Goal: Navigation & Orientation: Find specific page/section

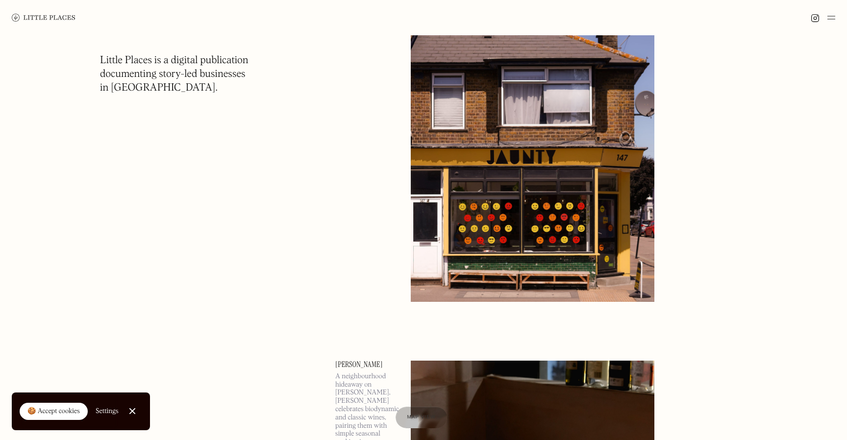
scroll to position [599, 0]
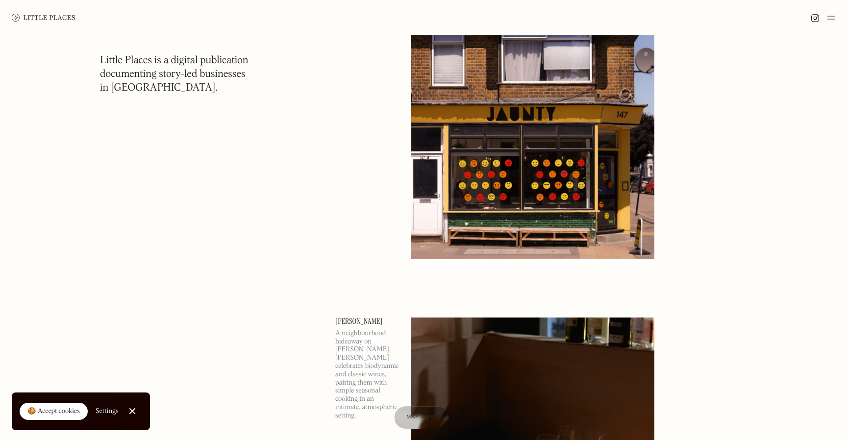
click at [401, 416] on div at bounding box center [421, 418] width 54 height 23
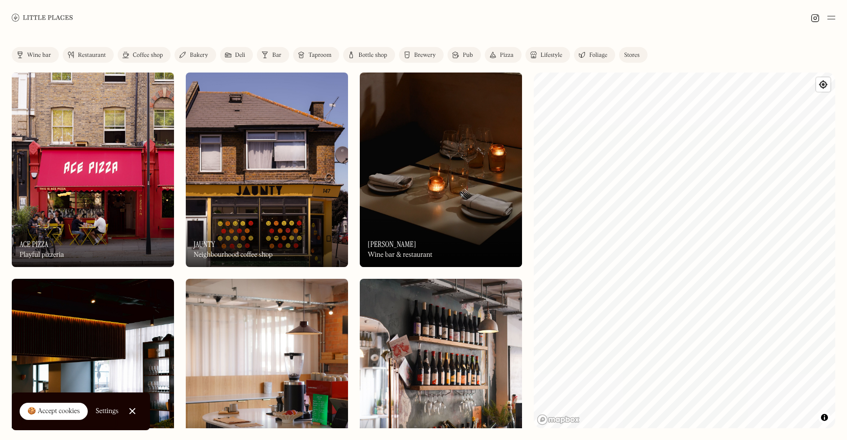
click at [91, 57] on div "Restaurant" at bounding box center [92, 55] width 28 height 6
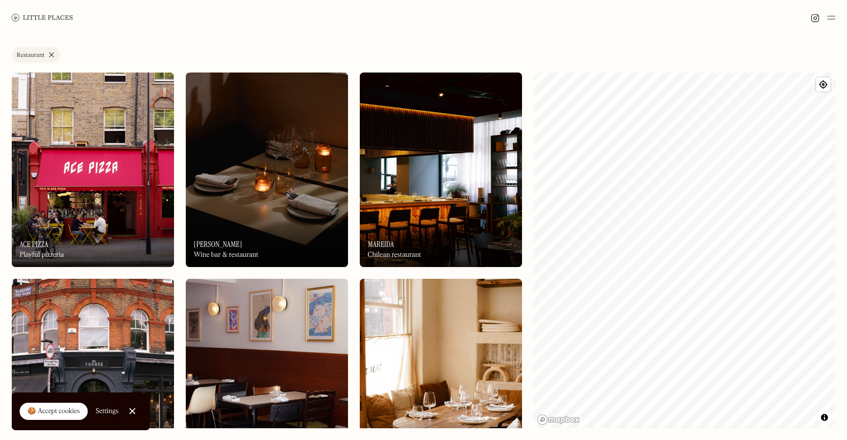
click at [50, 55] on link "Restaurant" at bounding box center [36, 55] width 49 height 16
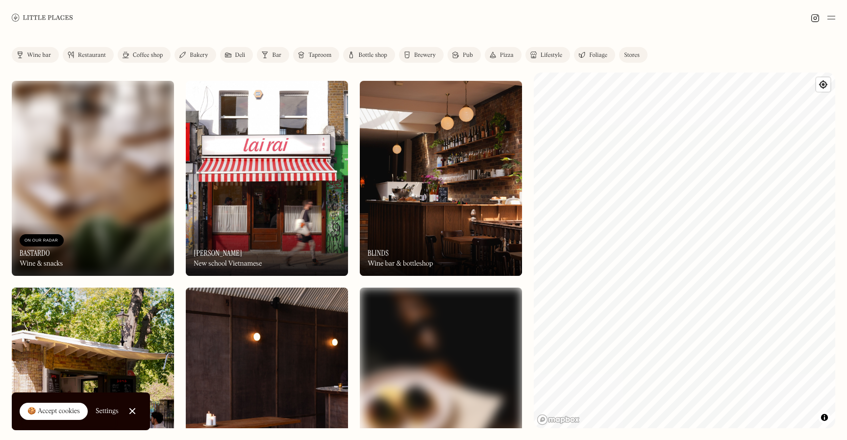
scroll to position [1438, 0]
click at [243, 166] on img at bounding box center [267, 177] width 162 height 195
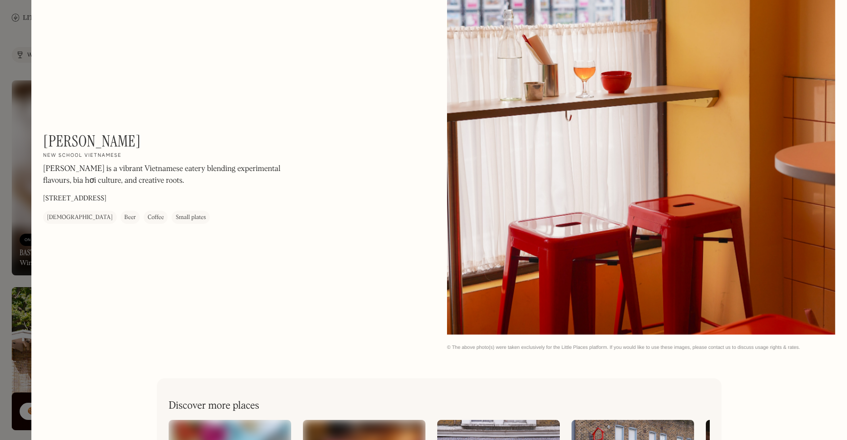
scroll to position [1303, 0]
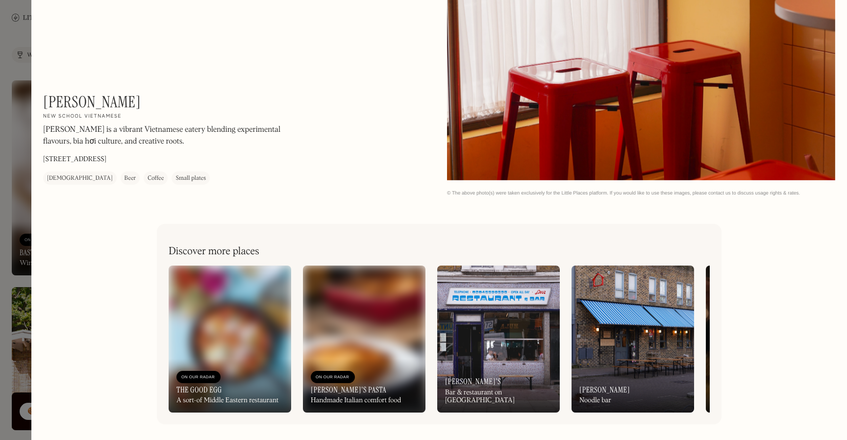
click at [346, 342] on img at bounding box center [364, 339] width 123 height 147
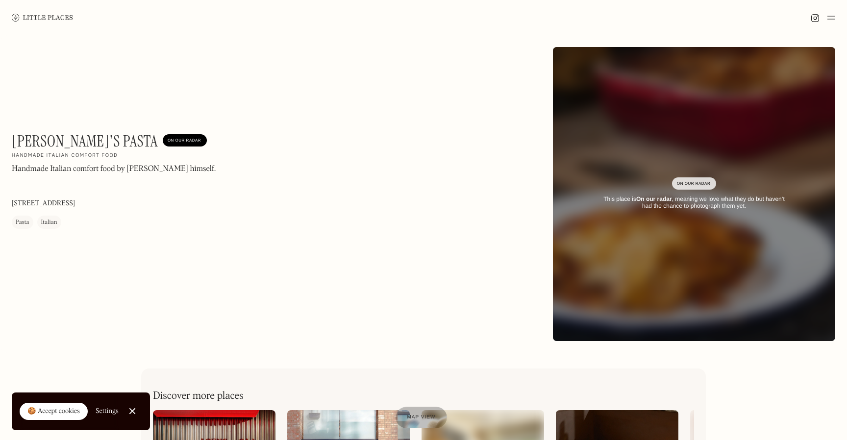
click at [680, 180] on div "On Our Radar" at bounding box center [694, 184] width 34 height 10
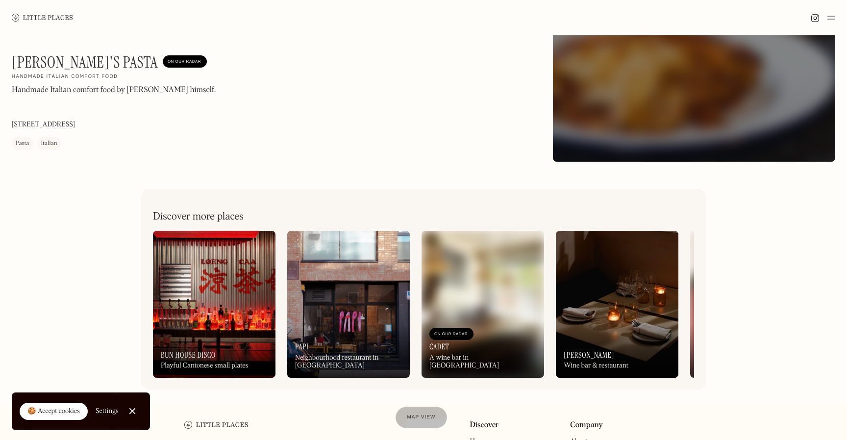
scroll to position [207, 0]
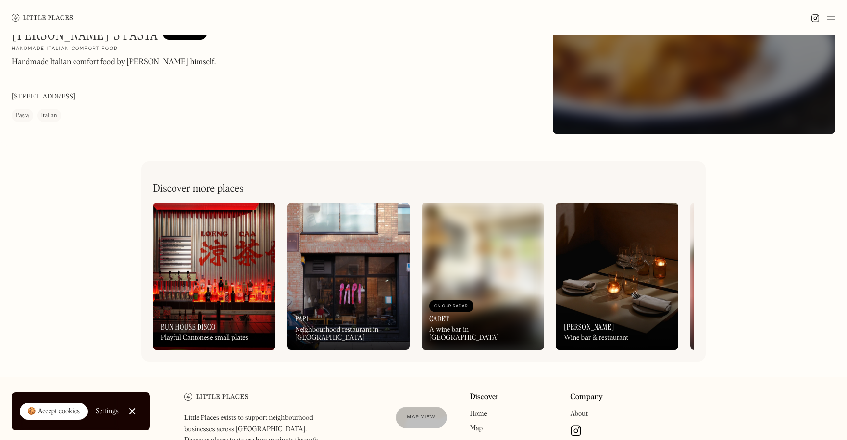
click at [226, 259] on img at bounding box center [214, 276] width 123 height 147
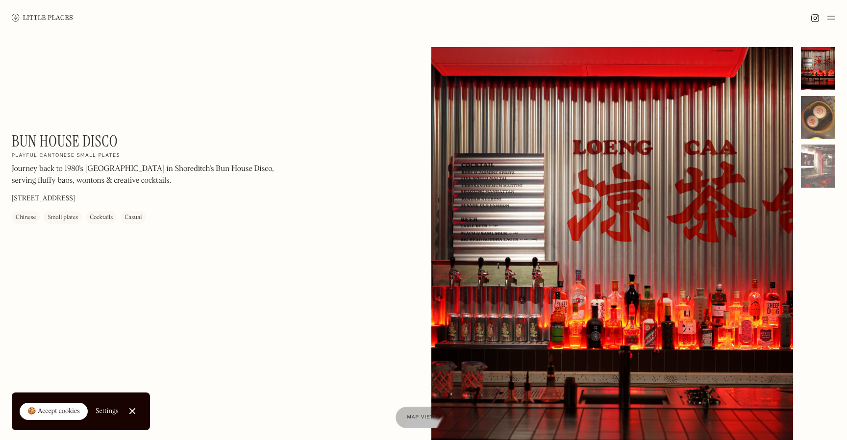
click at [817, 107] on div at bounding box center [818, 117] width 34 height 43
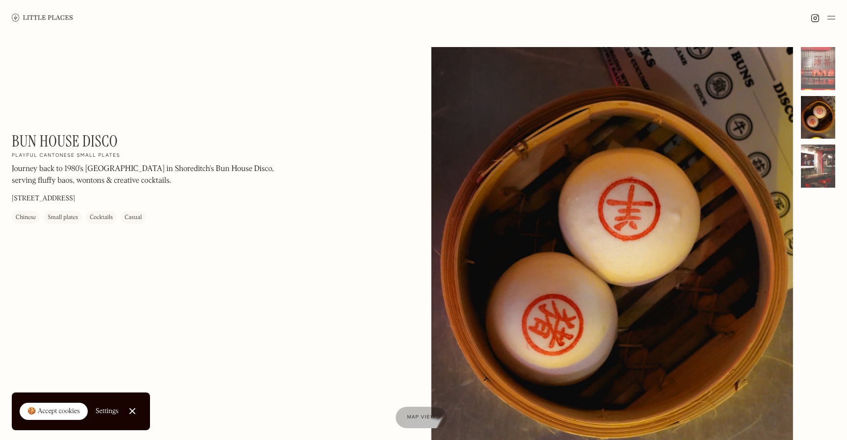
click at [810, 165] on div at bounding box center [818, 166] width 34 height 43
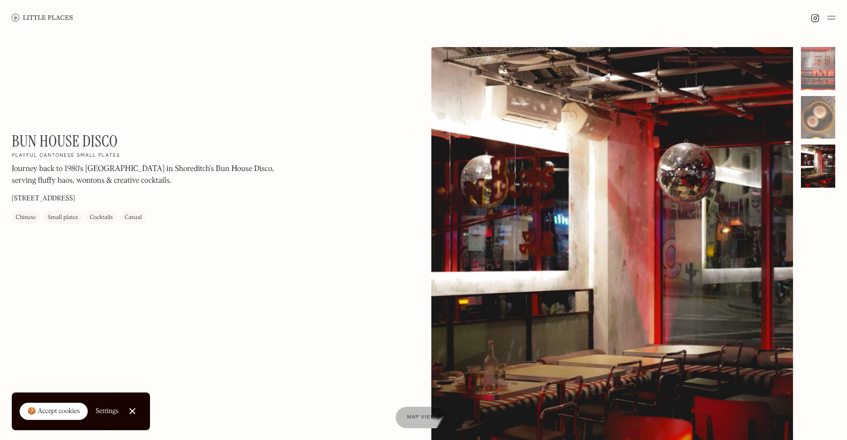
click at [825, 17] on div at bounding box center [823, 18] width 25 height 12
click at [830, 17] on img at bounding box center [832, 18] width 8 height 12
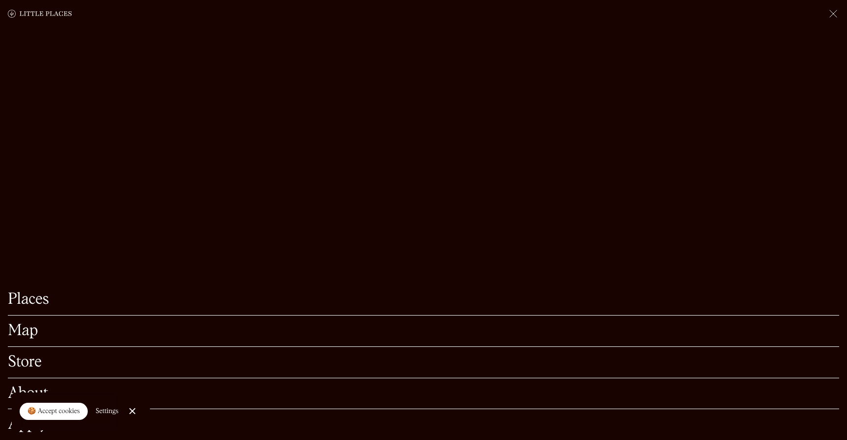
click at [41, 295] on link "Places" at bounding box center [424, 299] width 832 height 15
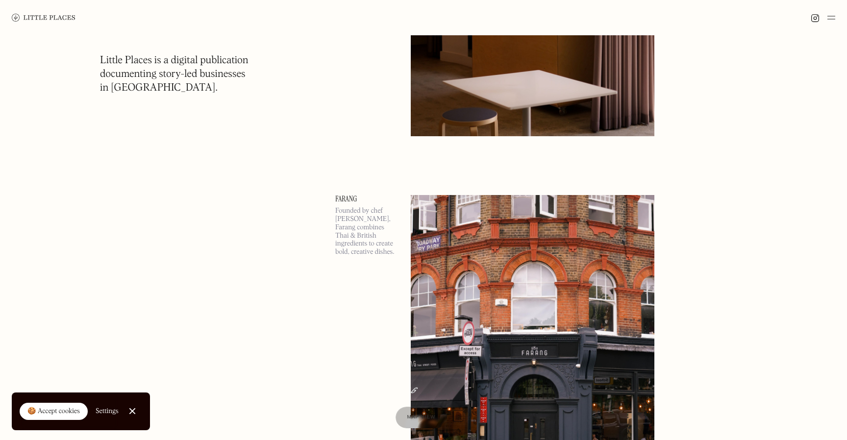
scroll to position [3195, 0]
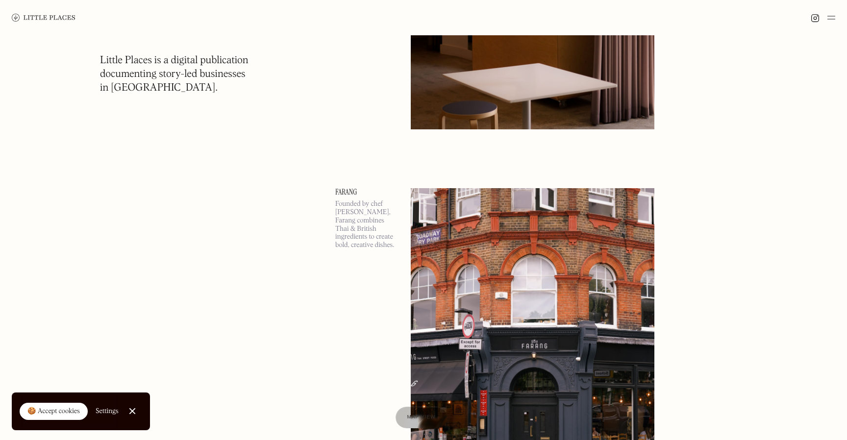
click at [55, 410] on div "🍪 Accept cookies" at bounding box center [53, 412] width 52 height 10
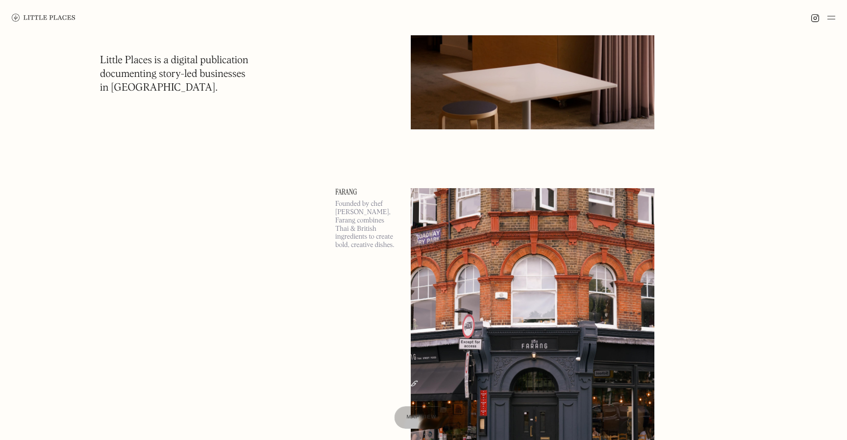
click at [400, 411] on div at bounding box center [421, 418] width 54 height 23
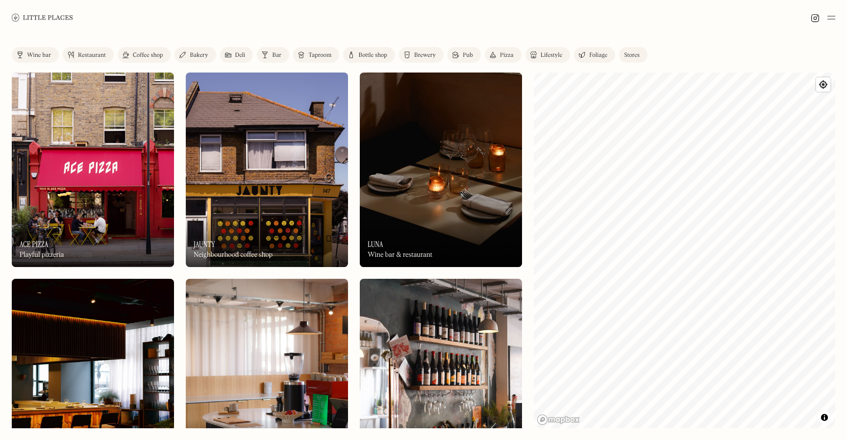
click at [357, 55] on link "Bottle shop" at bounding box center [369, 55] width 52 height 16
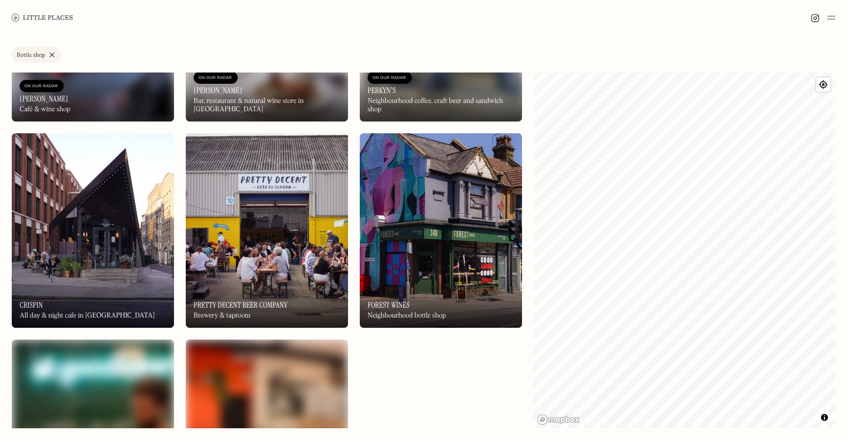
scroll to position [1813, 0]
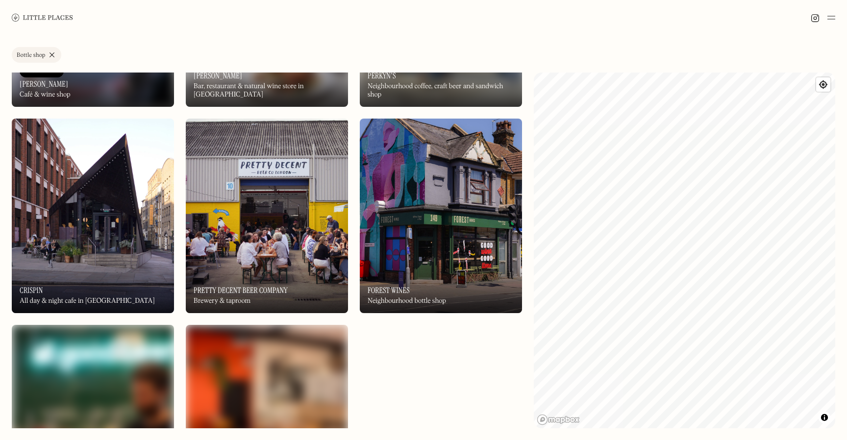
click at [123, 214] on img at bounding box center [93, 216] width 162 height 195
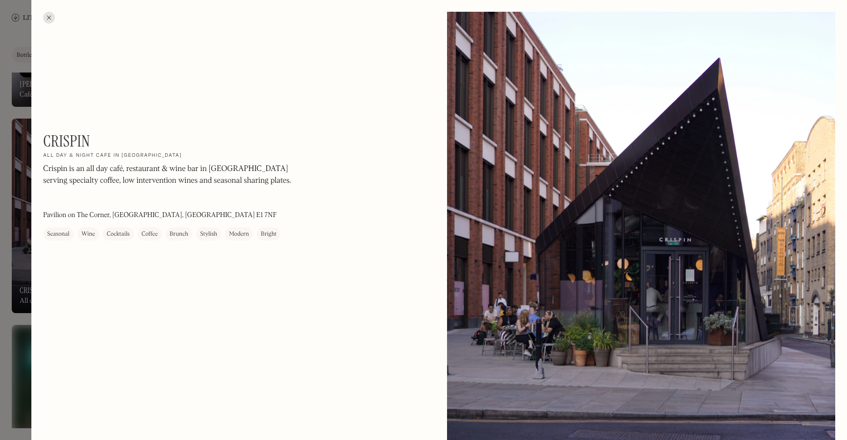
click at [51, 15] on div at bounding box center [49, 18] width 12 height 12
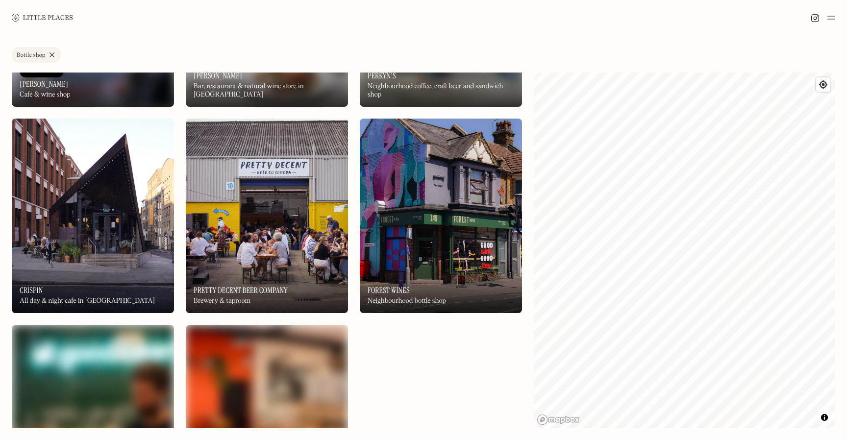
click at [51, 53] on link "Bottle shop" at bounding box center [37, 55] width 50 height 16
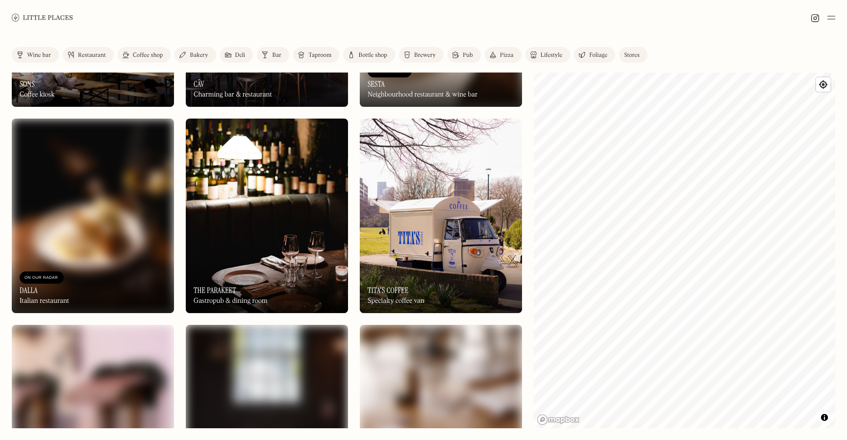
click at [237, 55] on div "Deli" at bounding box center [240, 55] width 10 height 6
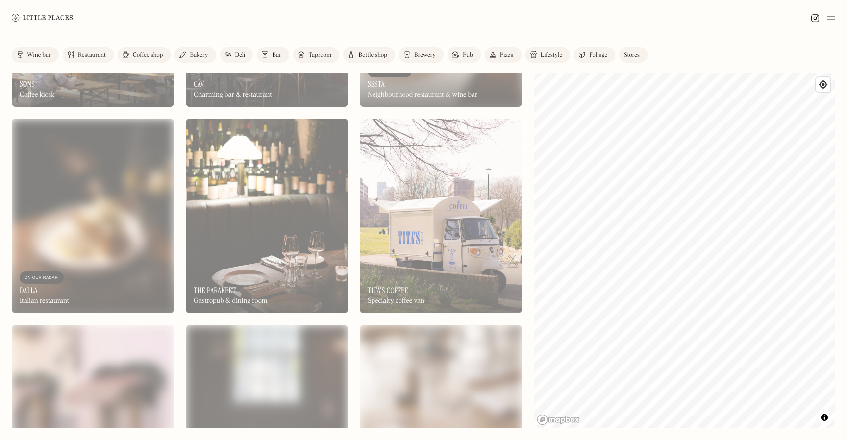
scroll to position [1292, 0]
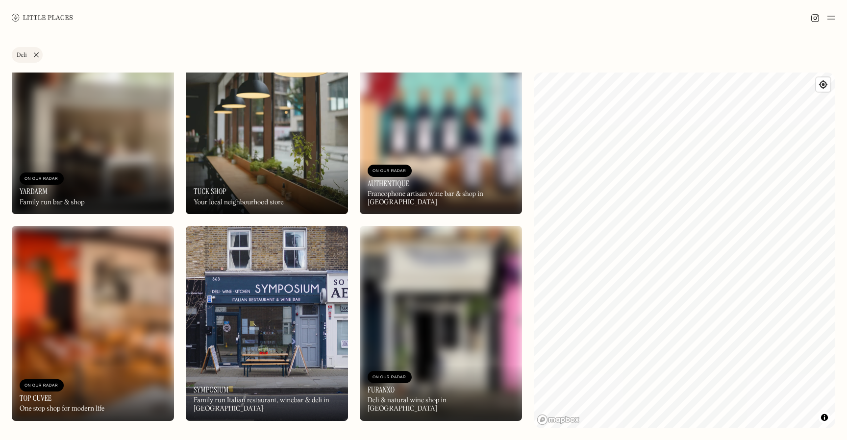
click at [36, 54] on link "Deli" at bounding box center [27, 55] width 31 height 16
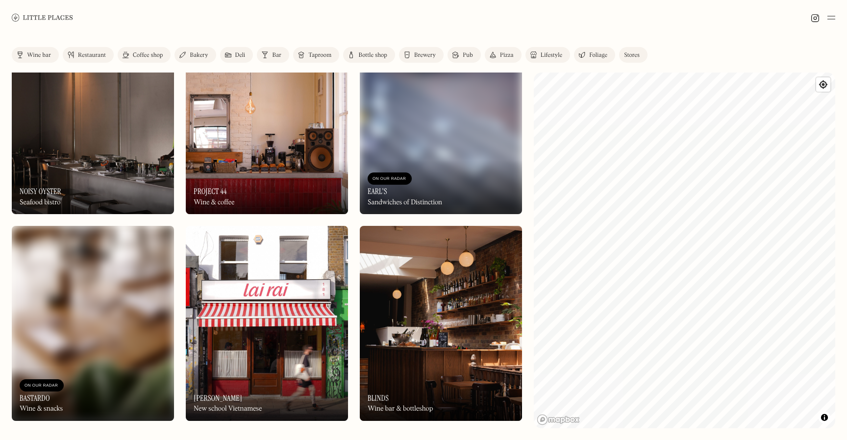
scroll to position [1813, 0]
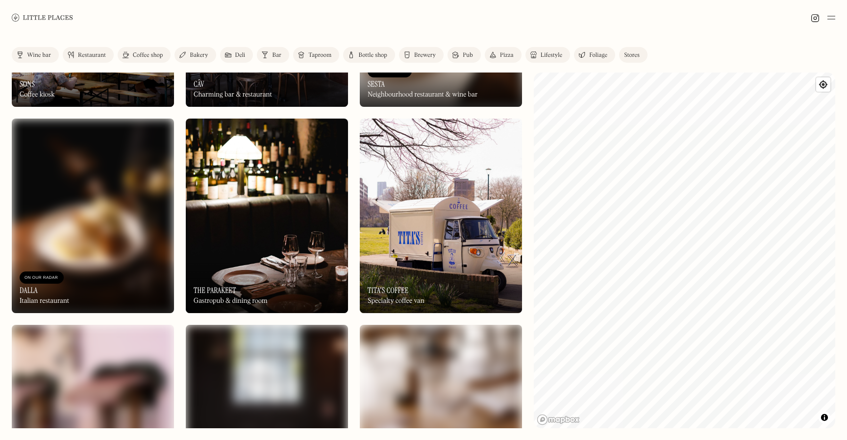
click at [584, 52] on img at bounding box center [582, 55] width 6 height 8
